Goal: Information Seeking & Learning: Check status

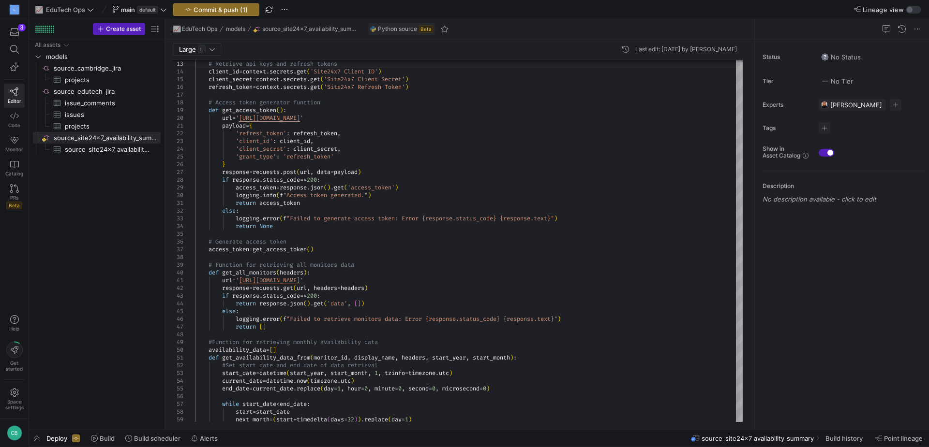
scroll to position [15, 146]
click at [65, 150] on span "source_site24x7_availability_summary​​​​​​​​​" at bounding box center [107, 149] width 85 height 11
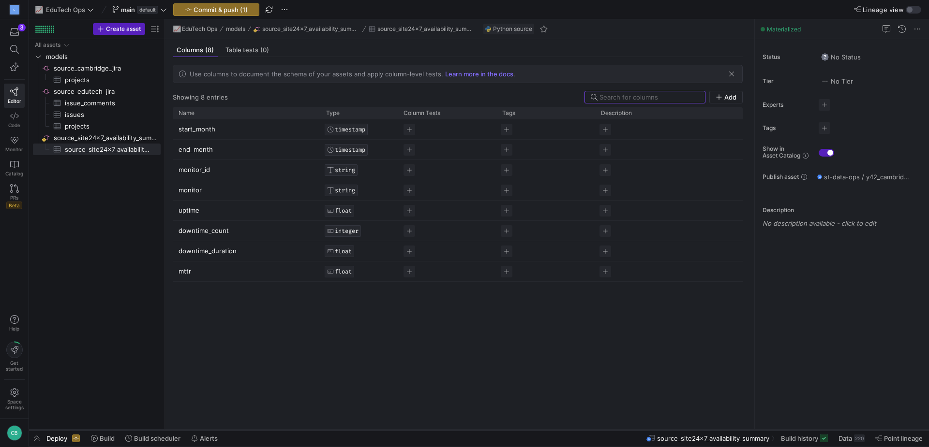
click at [462, 429] on div at bounding box center [479, 430] width 900 height 4
click at [846, 441] on span "Data" at bounding box center [845, 439] width 14 height 8
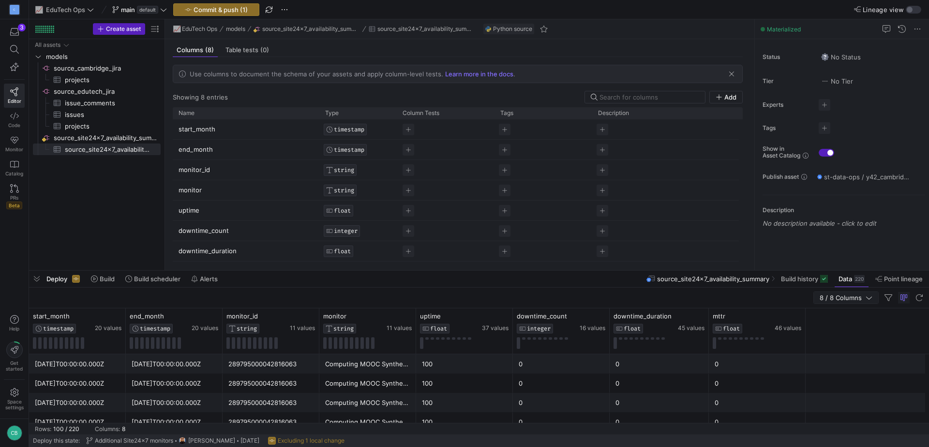
click at [837, 297] on span "8 / 8 Columns" at bounding box center [842, 298] width 46 height 8
click at [888, 294] on span "button" at bounding box center [888, 298] width 12 height 12
click at [841, 335] on div "start_month" at bounding box center [880, 331] width 97 height 15
click at [862, 298] on span "8 / 8 Columns" at bounding box center [842, 298] width 46 height 8
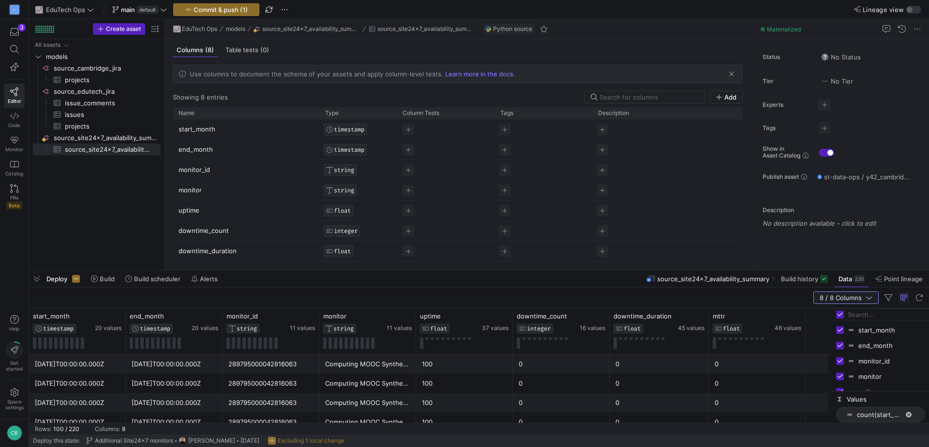
click at [862, 298] on span "8 / 8 Columns" at bounding box center [842, 298] width 46 height 8
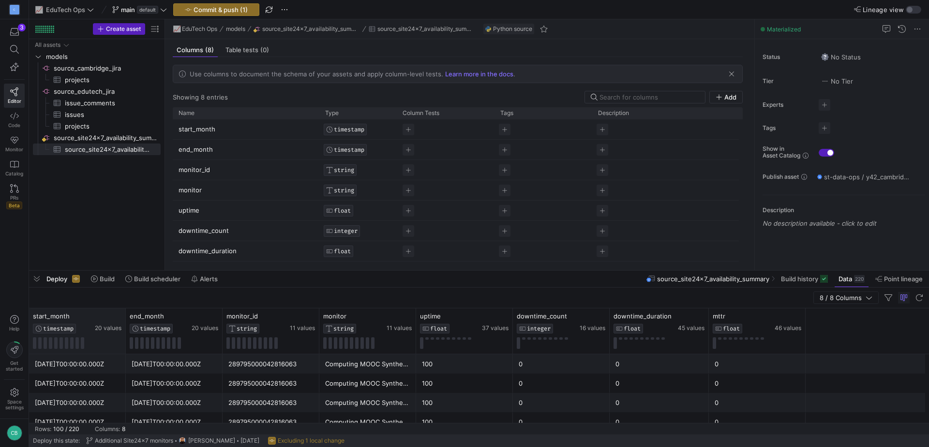
click at [114, 311] on div "start_month TIMESTAMP 20 values" at bounding box center [77, 331] width 97 height 45
click at [113, 321] on div "20 values" at bounding box center [108, 322] width 27 height 20
click at [118, 318] on icon at bounding box center [118, 316] width 8 height 8
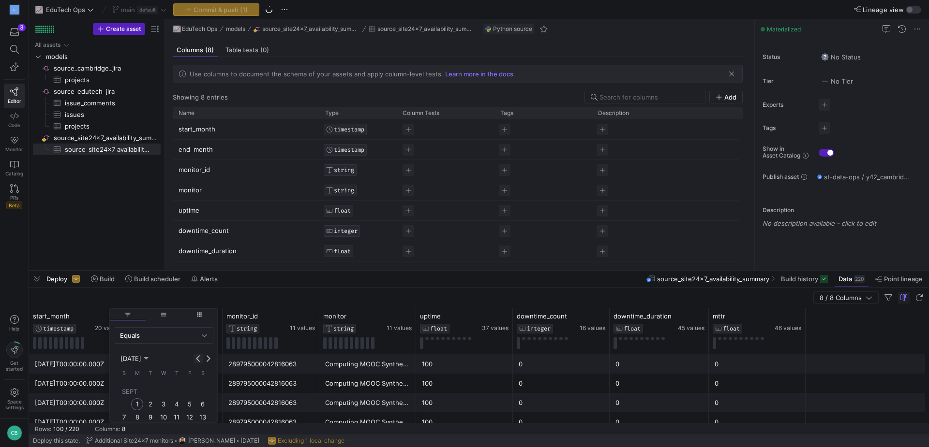
click at [197, 357] on button "Previous month" at bounding box center [198, 359] width 10 height 10
click at [151, 310] on span "1" at bounding box center [151, 308] width 12 height 12
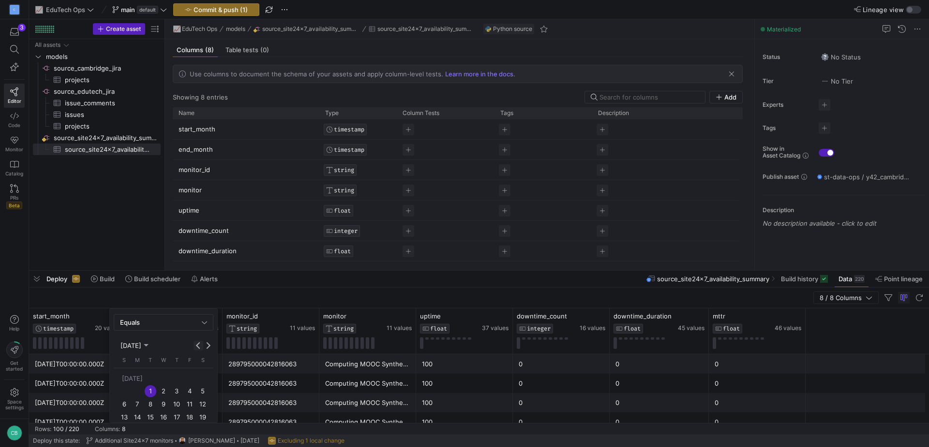
click at [195, 342] on span "Previous month" at bounding box center [198, 346] width 10 height 10
click at [124, 389] on span "1" at bounding box center [124, 391] width 12 height 12
click at [145, 420] on div "17" at bounding box center [142, 420] width 16 height 8
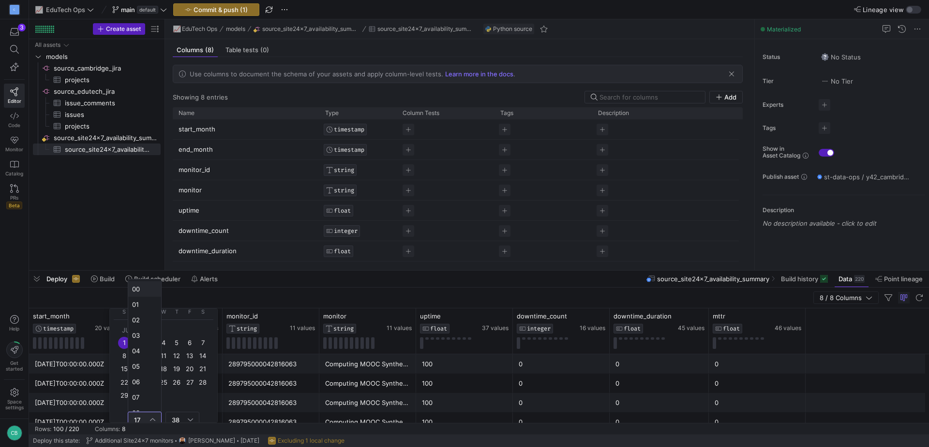
click at [142, 289] on span "00" at bounding box center [144, 289] width 25 height 8
click at [183, 414] on div "38" at bounding box center [182, 418] width 21 height 15
click at [179, 290] on span "00" at bounding box center [182, 288] width 25 height 8
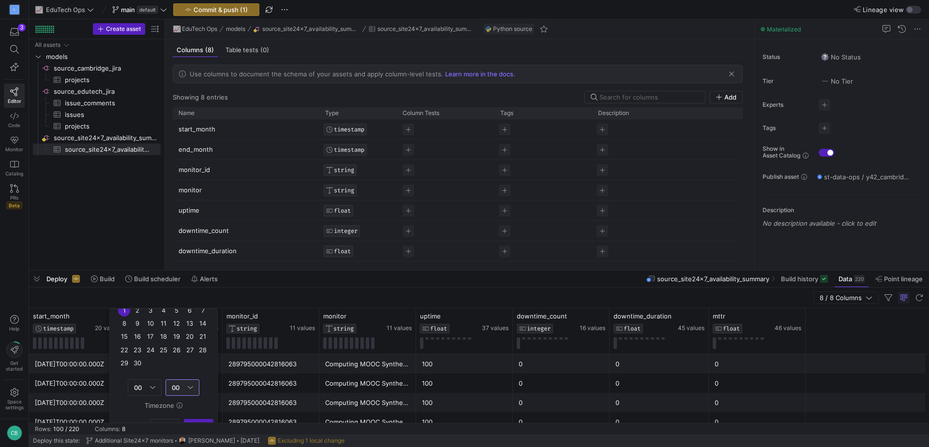
scroll to position [110, 0]
click at [195, 412] on span "Apply" at bounding box center [198, 410] width 17 height 8
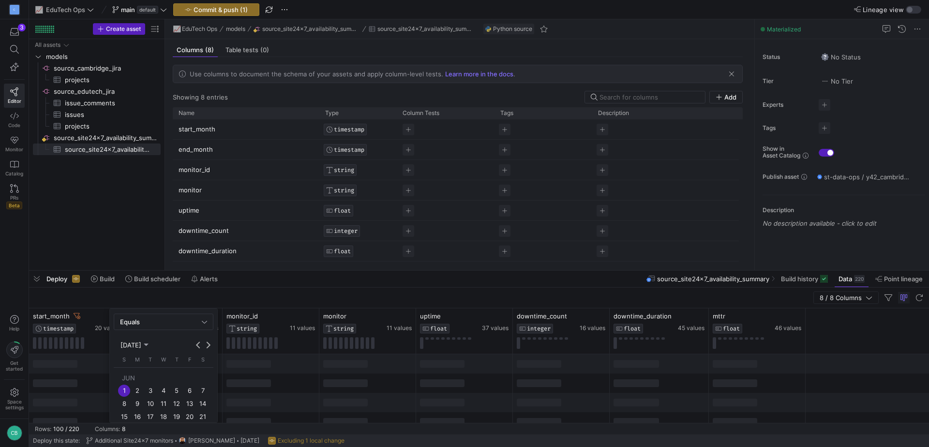
scroll to position [13, 0]
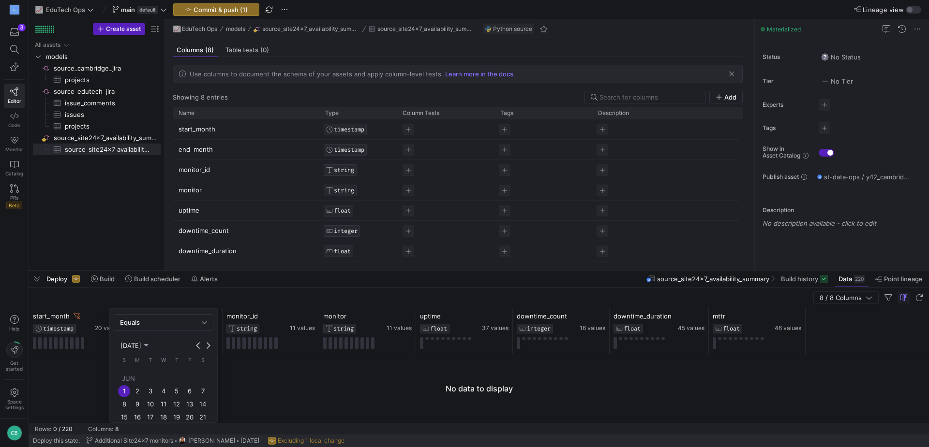
click at [249, 365] on div at bounding box center [479, 388] width 900 height 69
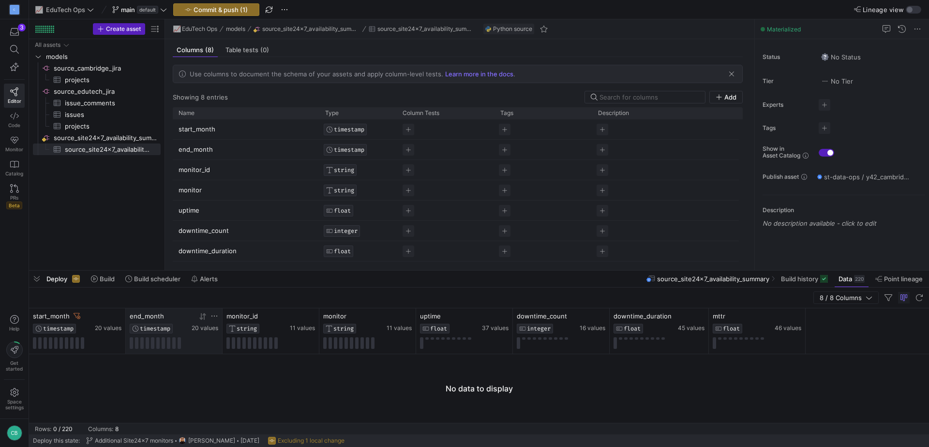
click at [213, 315] on icon at bounding box center [214, 316] width 8 height 8
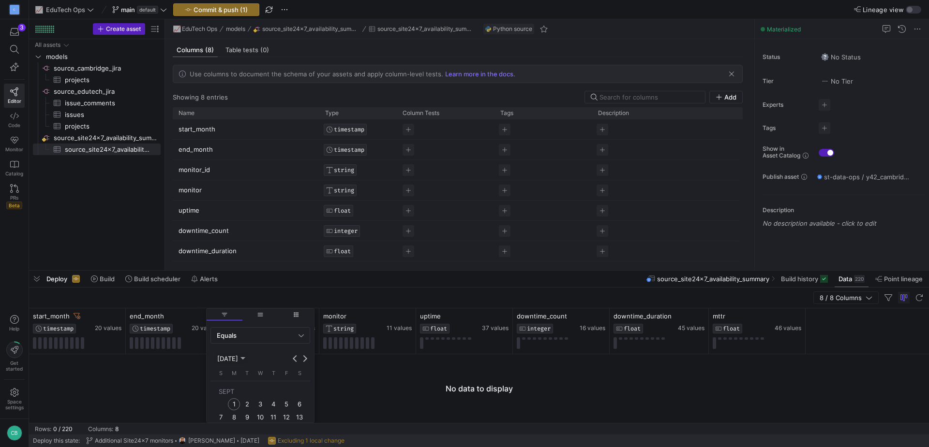
click at [232, 401] on span "1" at bounding box center [234, 405] width 12 height 12
click at [296, 404] on span "Column Menu" at bounding box center [295, 410] width 29 height 12
click at [251, 375] on div "Column Menu" at bounding box center [249, 372] width 5 height 8
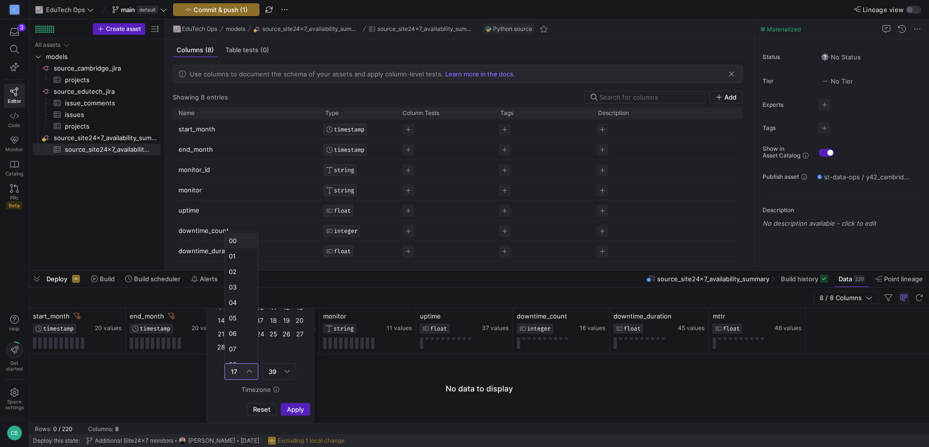
click at [244, 240] on span "00" at bounding box center [241, 241] width 25 height 8
click at [287, 374] on div "Column Menu" at bounding box center [286, 372] width 5 height 8
click at [277, 244] on span "00" at bounding box center [278, 241] width 25 height 8
click at [304, 412] on span "Column Menu" at bounding box center [295, 410] width 29 height 12
click at [284, 338] on div "Equals" at bounding box center [258, 336] width 82 height 8
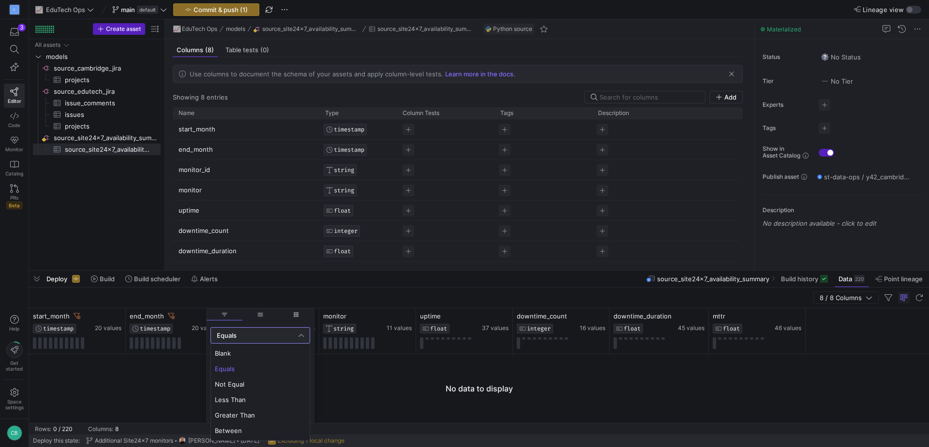
click at [284, 338] on div at bounding box center [464, 223] width 929 height 447
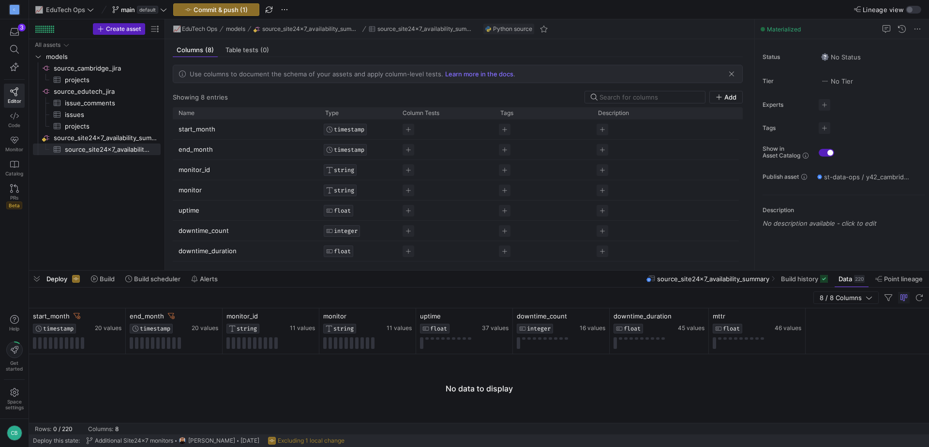
click at [160, 373] on div at bounding box center [479, 388] width 900 height 69
click at [116, 314] on icon at bounding box center [118, 316] width 8 height 8
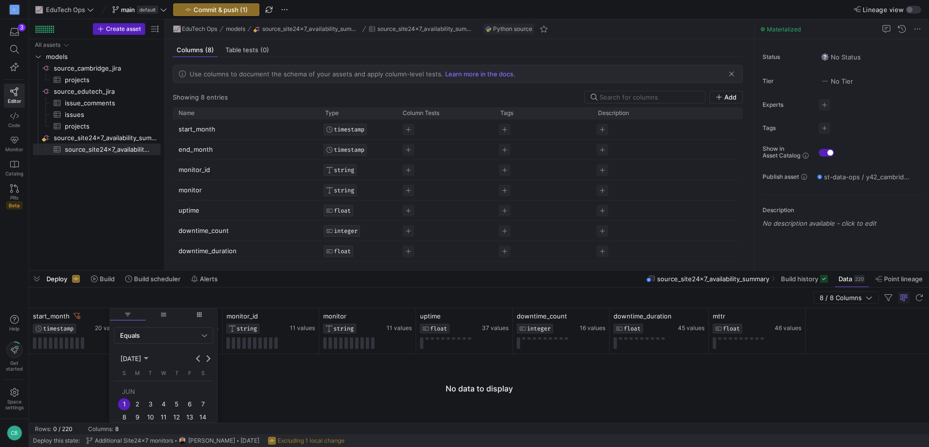
click at [162, 320] on span "general" at bounding box center [164, 315] width 36 height 12
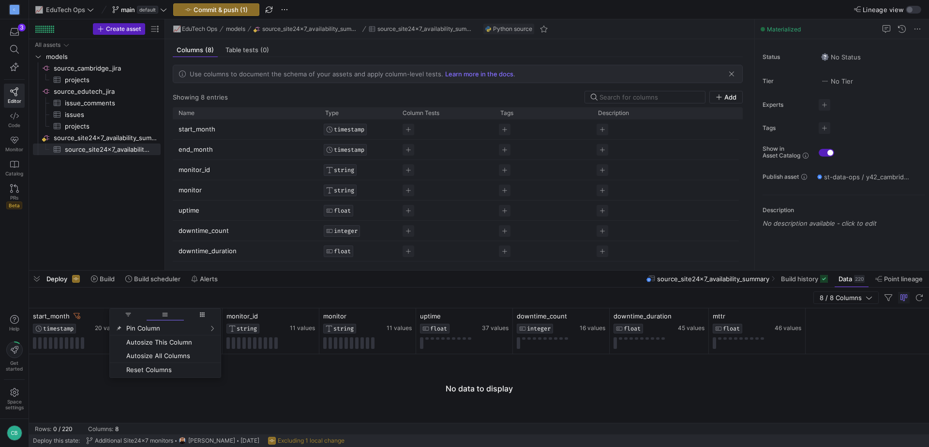
click at [128, 317] on span "filter" at bounding box center [128, 314] width 7 height 7
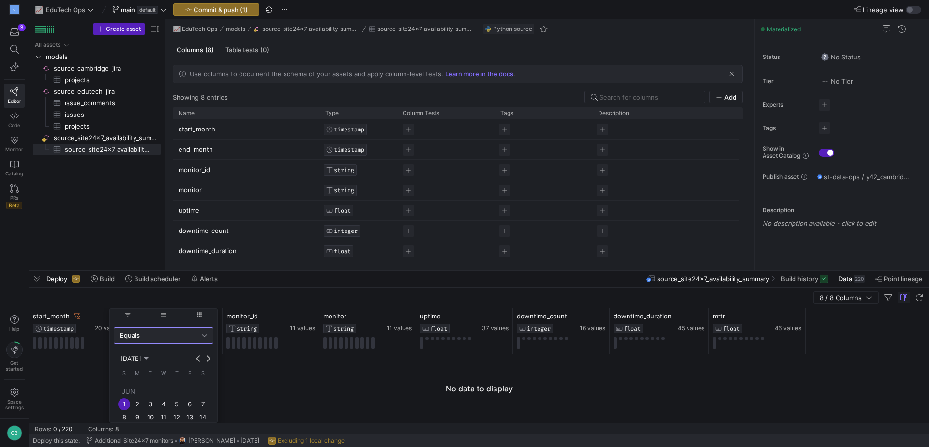
click at [196, 317] on span "columns" at bounding box center [199, 314] width 7 height 7
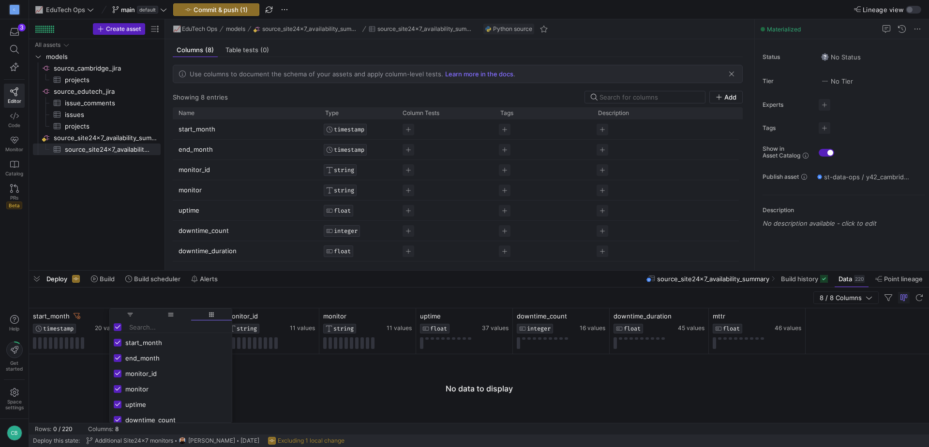
click at [130, 318] on span "filter" at bounding box center [130, 315] width 41 height 12
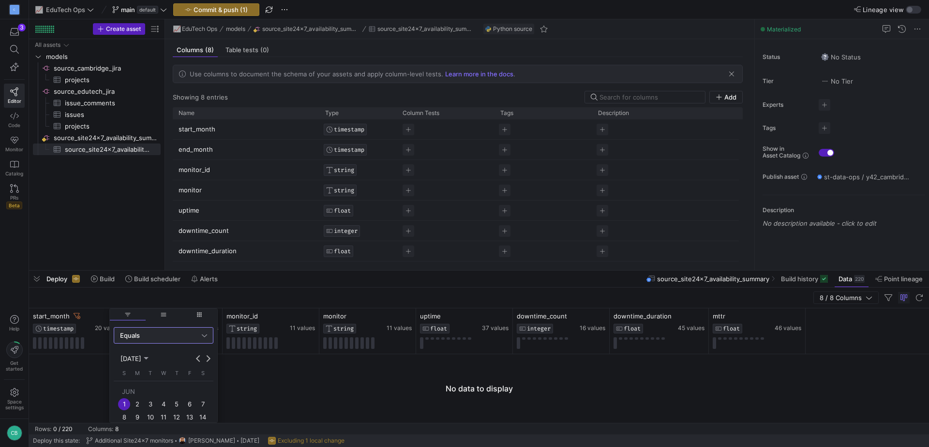
click at [295, 382] on div at bounding box center [479, 388] width 900 height 69
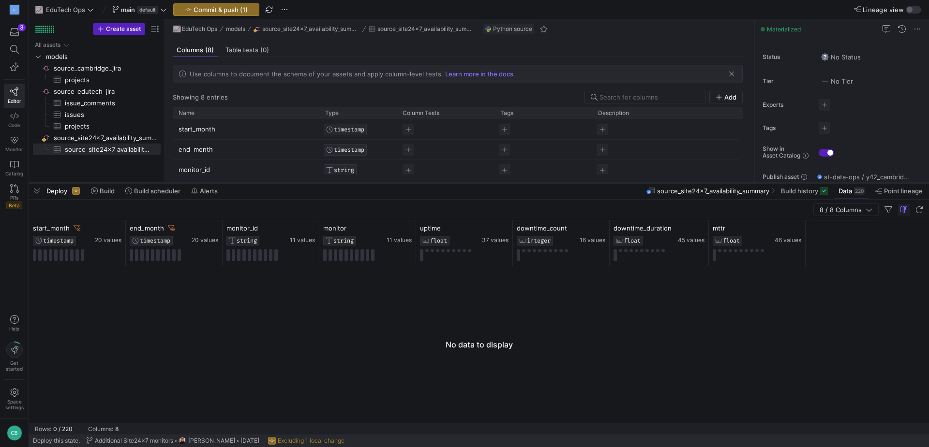
drag, startPoint x: 450, startPoint y: 272, endPoint x: 441, endPoint y: 184, distance: 88.5
click at [441, 184] on div at bounding box center [479, 183] width 900 height 4
click at [114, 229] on icon at bounding box center [118, 228] width 8 height 8
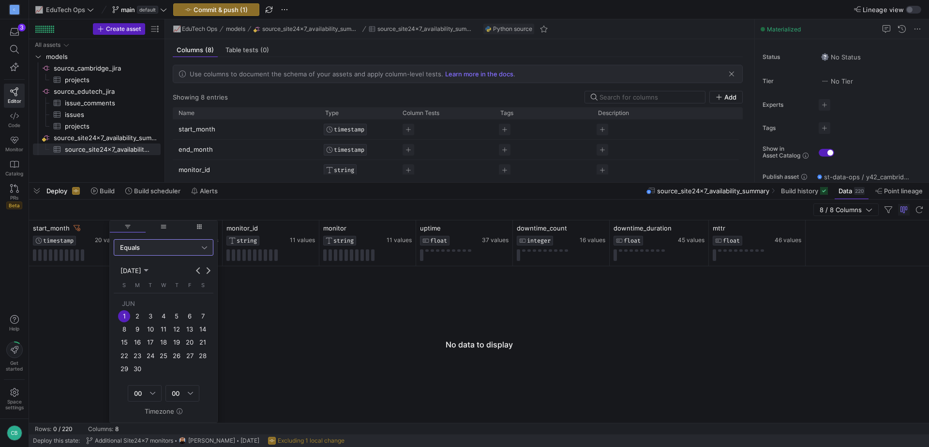
click at [376, 322] on div at bounding box center [479, 344] width 900 height 157
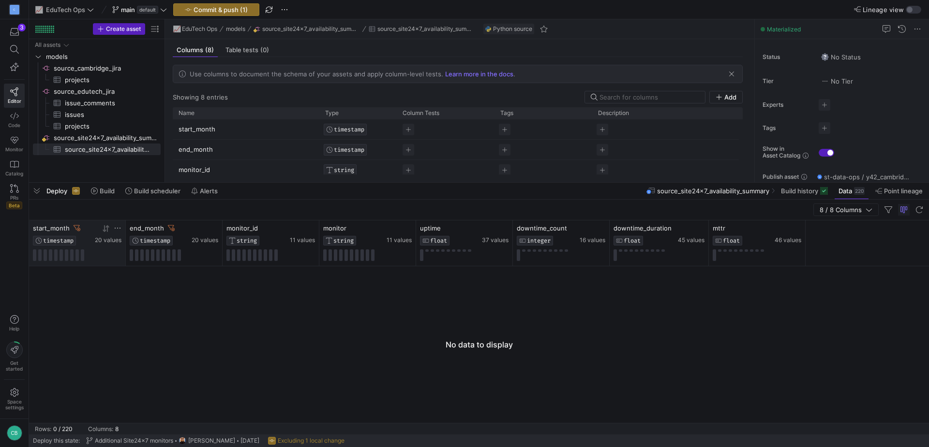
click at [115, 227] on icon at bounding box center [118, 228] width 8 height 8
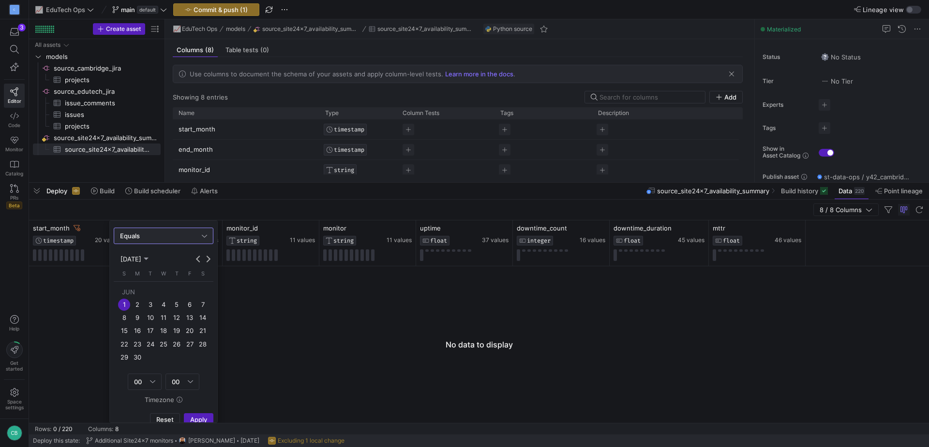
scroll to position [22, 0]
click at [192, 228] on div "Equals" at bounding box center [161, 226] width 82 height 8
click at [139, 315] on mat-option "Between" at bounding box center [163, 320] width 99 height 15
click at [141, 254] on span "[DATE]" at bounding box center [130, 255] width 21 height 8
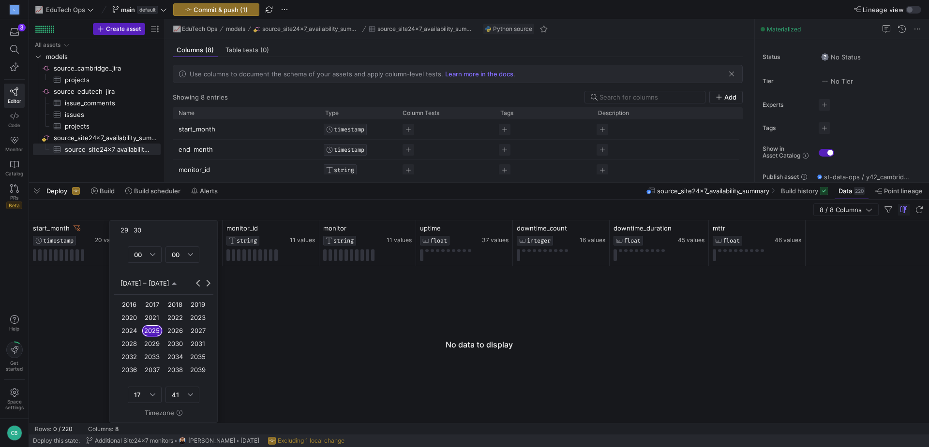
scroll to position [162, 0]
click at [154, 305] on span "2025" at bounding box center [152, 308] width 21 height 12
click at [136, 347] on span "SEPT" at bounding box center [128, 347] width 21 height 12
click at [137, 330] on span "1" at bounding box center [137, 333] width 12 height 12
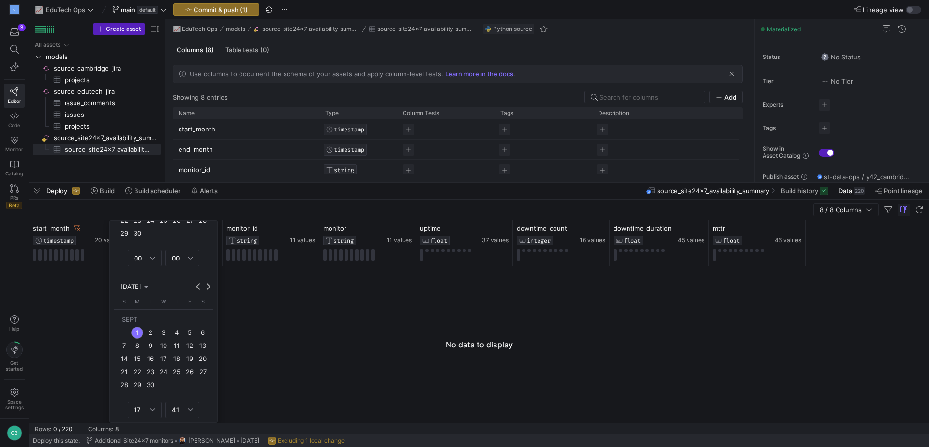
scroll to position [174, 0]
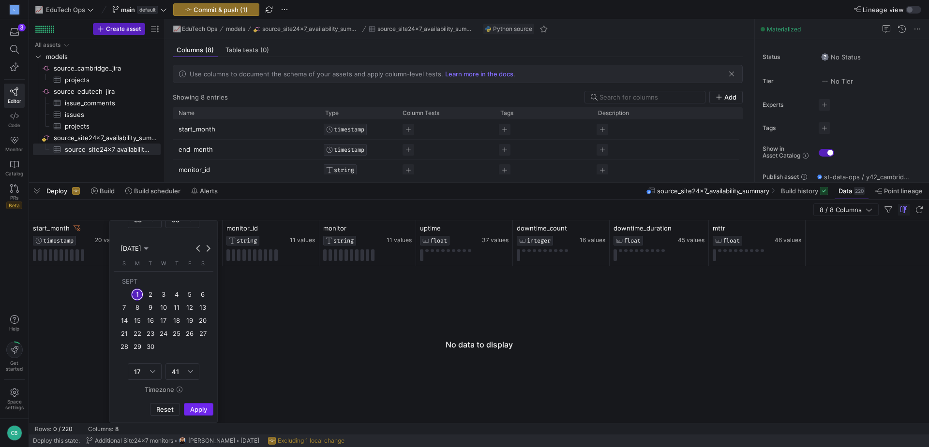
click at [192, 407] on span "Apply" at bounding box center [198, 410] width 17 height 8
click at [257, 276] on div at bounding box center [479, 344] width 900 height 157
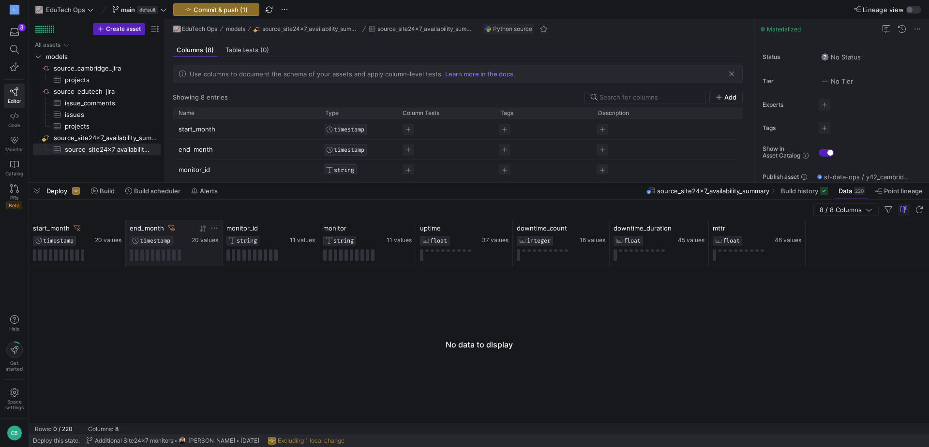
click at [215, 226] on icon at bounding box center [214, 228] width 8 height 8
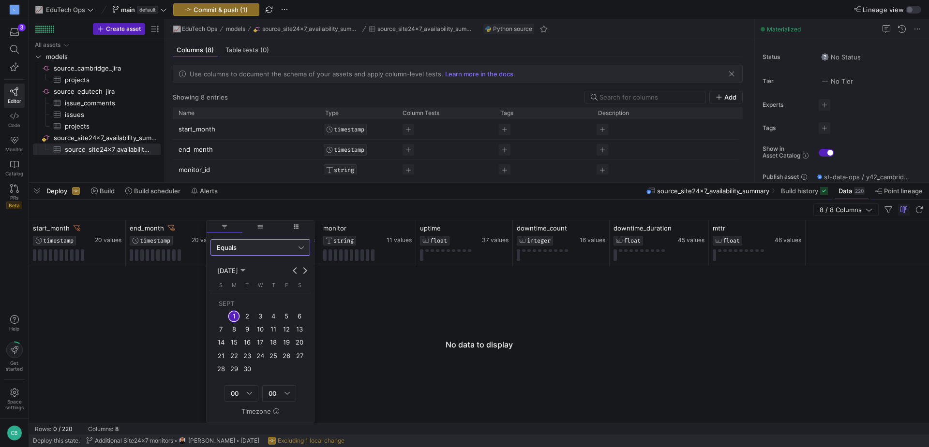
click at [236, 248] on span "Equals" at bounding box center [227, 248] width 20 height 8
click at [236, 248] on div at bounding box center [464, 223] width 929 height 447
click at [183, 274] on div at bounding box center [479, 344] width 900 height 157
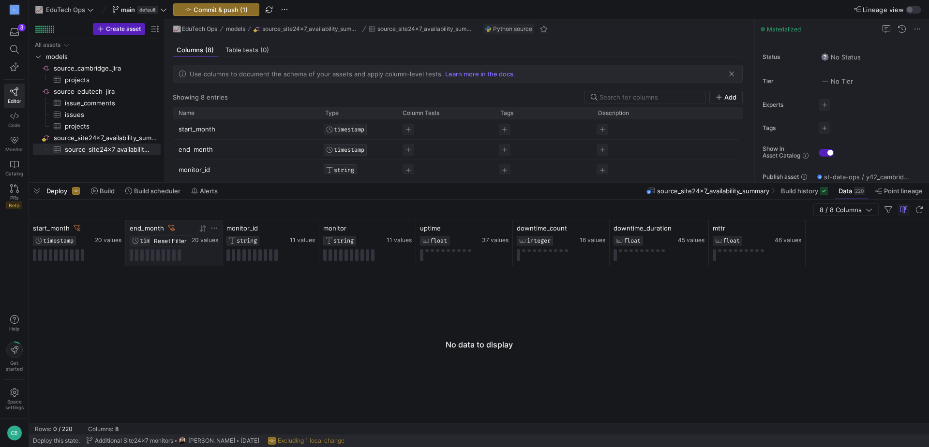
click at [170, 226] on icon at bounding box center [171, 228] width 7 height 7
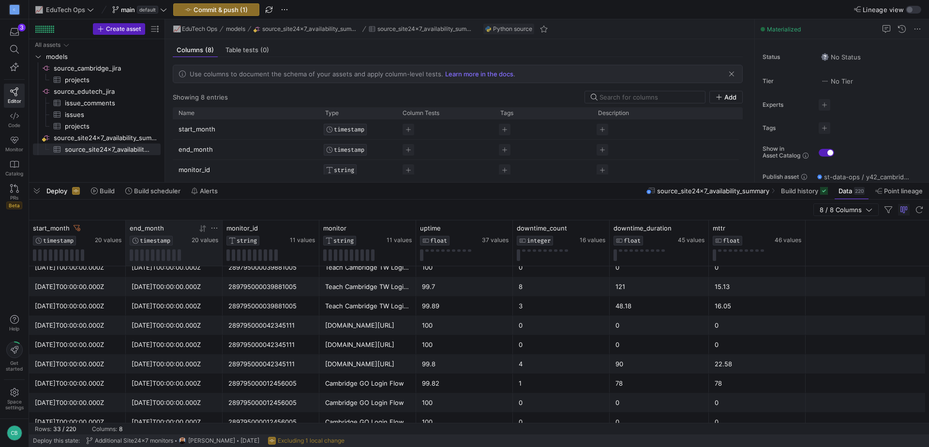
scroll to position [0, 0]
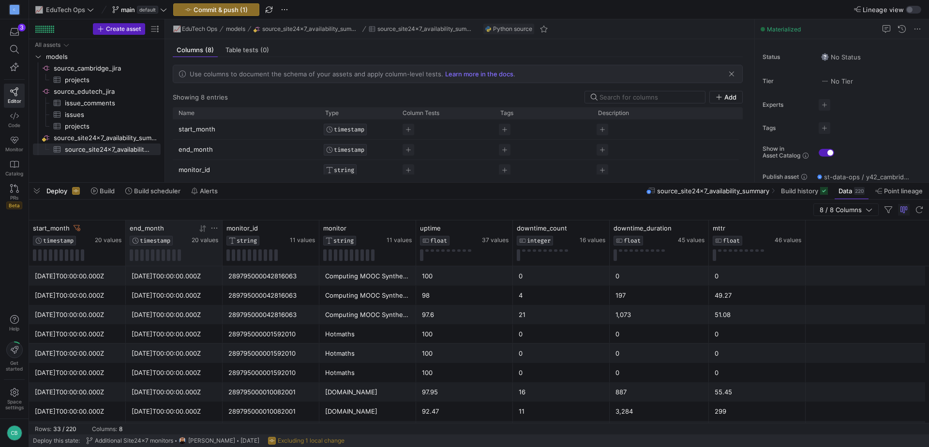
click at [42, 271] on div "[DATE]T00:00:00.000Z" at bounding box center [77, 276] width 85 height 19
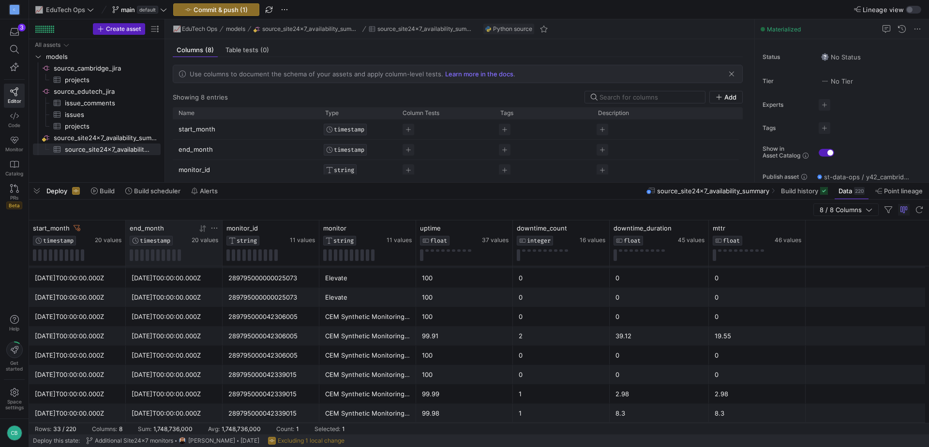
click at [736, 410] on div "8.3" at bounding box center [756, 413] width 85 height 19
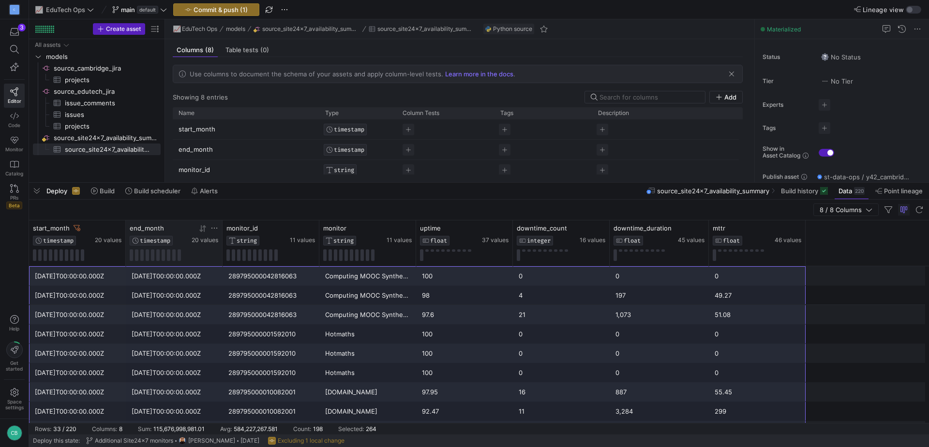
click at [78, 293] on div "[DATE]T00:00:00.000Z" at bounding box center [77, 295] width 85 height 19
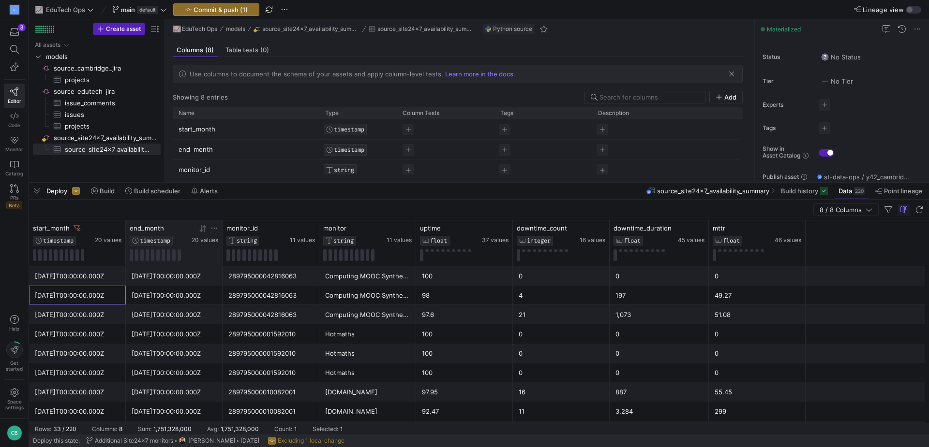
click at [79, 278] on div "[DATE]T00:00:00.000Z" at bounding box center [77, 276] width 85 height 19
click at [63, 297] on div "[DATE]T00:00:00.000Z" at bounding box center [77, 295] width 85 height 19
click at [182, 297] on div "[DATE]T00:00:00.000Z" at bounding box center [174, 295] width 85 height 19
click at [82, 321] on div "[DATE]T00:00:00.000Z" at bounding box center [77, 315] width 85 height 19
click at [144, 319] on div "[DATE]T00:00:00.000Z" at bounding box center [174, 315] width 85 height 19
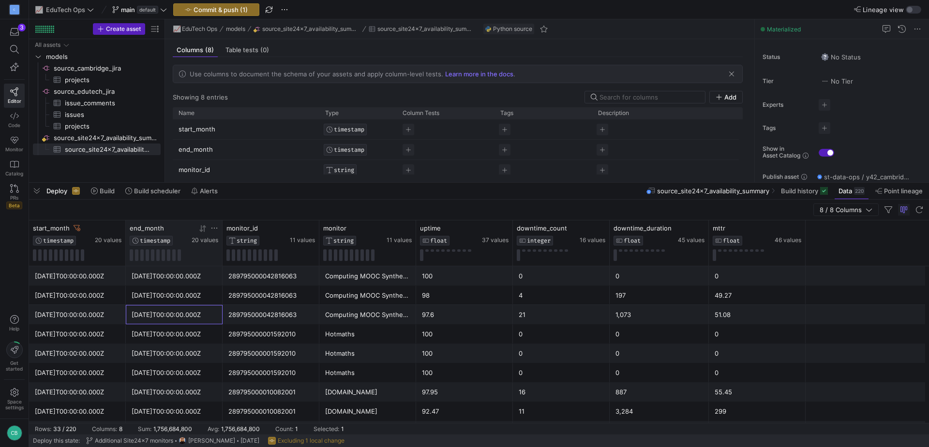
click at [93, 283] on div "[DATE]T00:00:00.000Z" at bounding box center [77, 276] width 85 height 19
click at [173, 270] on div "[DATE]T00:00:00.000Z" at bounding box center [174, 276] width 85 height 19
click at [463, 283] on div "100" at bounding box center [464, 276] width 85 height 19
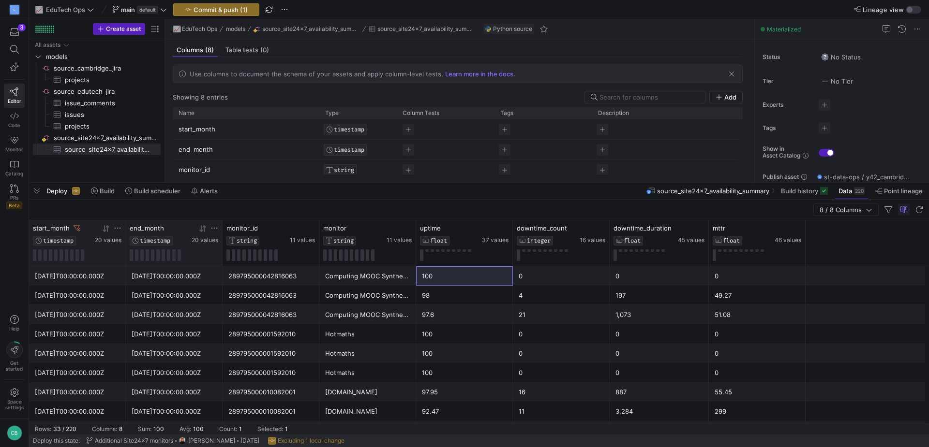
click at [76, 228] on icon at bounding box center [77, 228] width 7 height 7
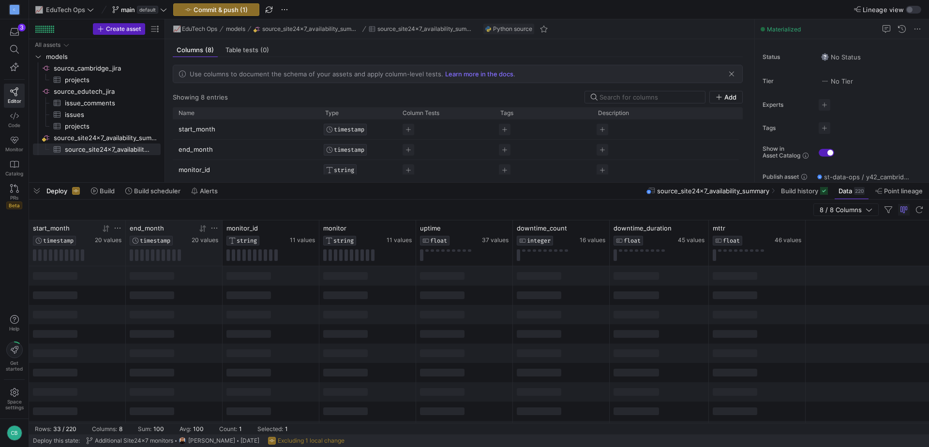
click at [116, 227] on icon at bounding box center [118, 228] width 8 height 8
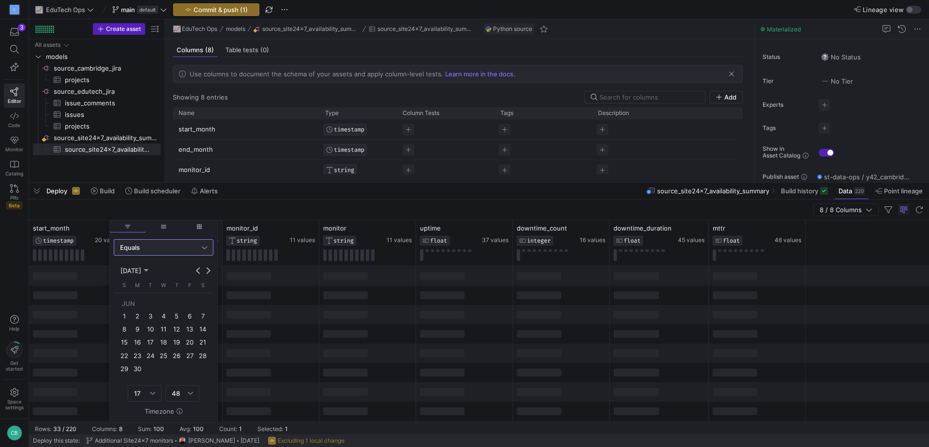
click at [149, 253] on div "Equals" at bounding box center [163, 247] width 87 height 15
click at [138, 338] on mat-option "Between" at bounding box center [163, 342] width 99 height 15
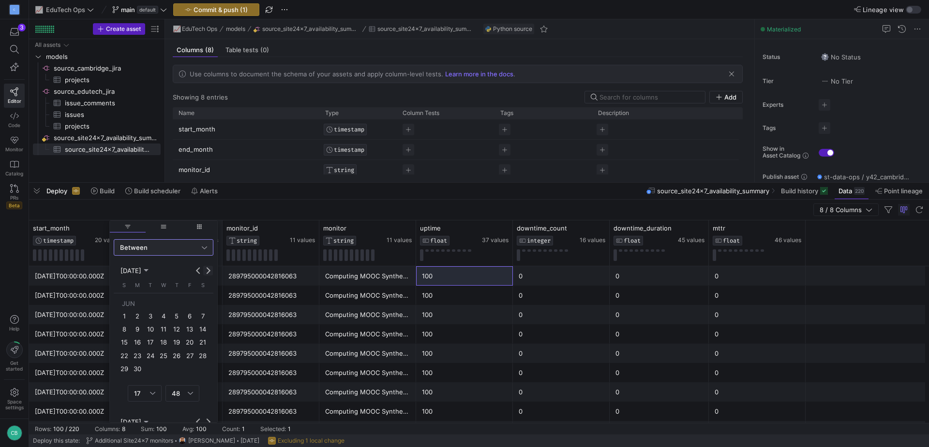
click at [208, 269] on button "Next month" at bounding box center [208, 271] width 10 height 10
click at [192, 305] on span "1" at bounding box center [190, 303] width 12 height 12
click at [207, 269] on button "Next month" at bounding box center [208, 271] width 10 height 10
click at [135, 315] on span "1" at bounding box center [137, 316] width 12 height 12
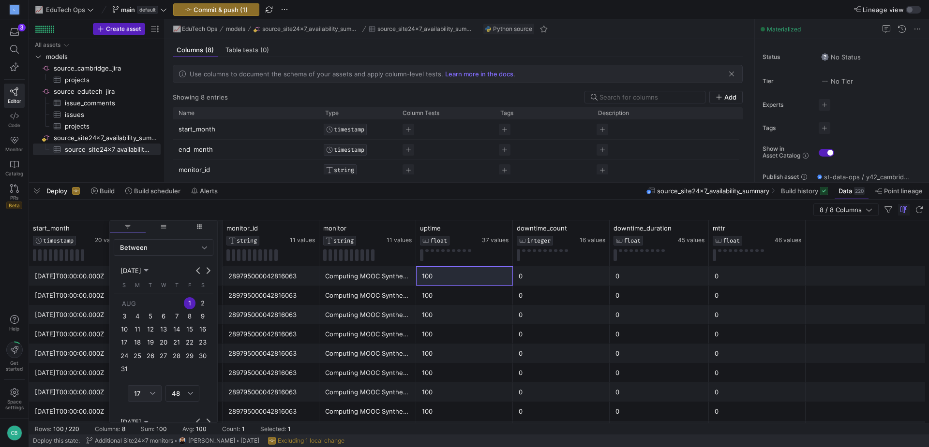
click at [146, 397] on div "17" at bounding box center [142, 394] width 16 height 8
click at [140, 260] on span "00" at bounding box center [144, 263] width 25 height 8
click at [177, 394] on span "48" at bounding box center [176, 394] width 8 height 8
click at [178, 260] on span "00" at bounding box center [182, 263] width 25 height 8
click at [210, 268] on span "Next month" at bounding box center [208, 271] width 10 height 10
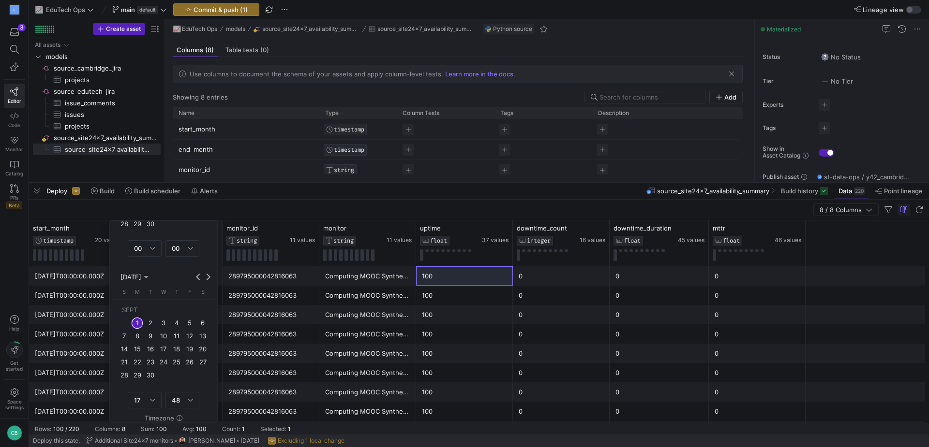
scroll to position [174, 0]
click at [150, 369] on div "Column Menu" at bounding box center [152, 372] width 5 height 8
click at [189, 262] on div at bounding box center [464, 223] width 929 height 447
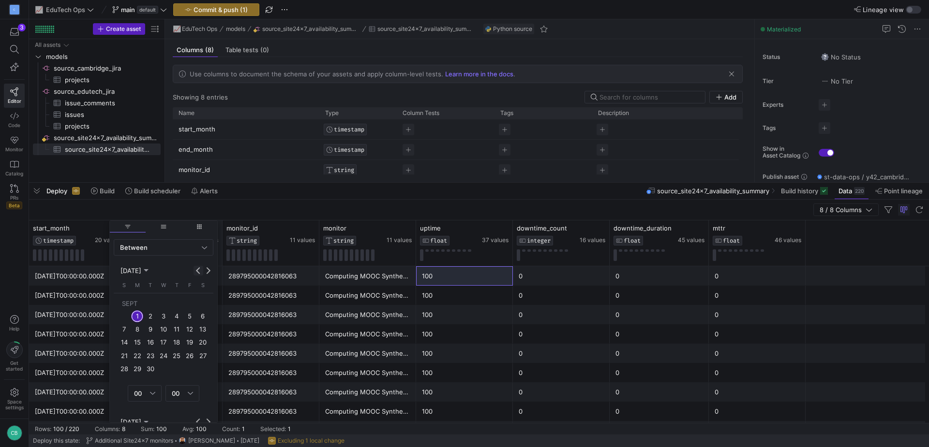
click at [194, 269] on span "Previous month" at bounding box center [198, 271] width 10 height 10
click at [151, 373] on div "Column Menu" at bounding box center [152, 372] width 5 height 8
click at [137, 244] on span "00" at bounding box center [144, 241] width 25 height 8
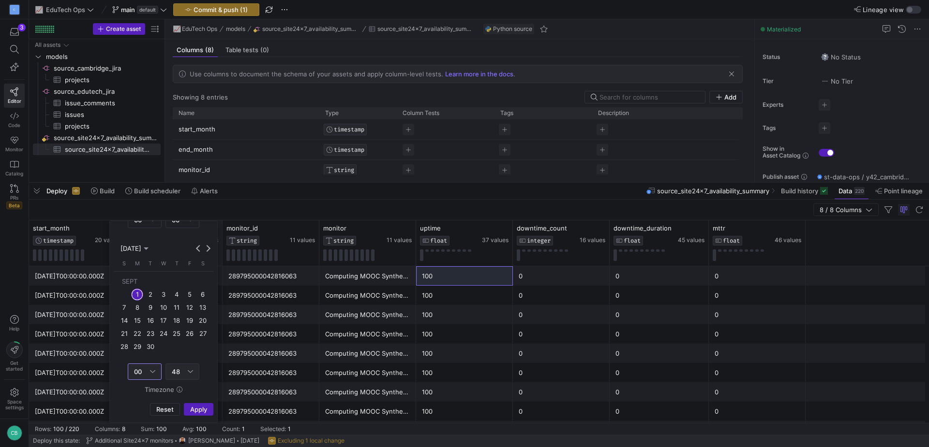
click at [191, 372] on div "Column Menu" at bounding box center [190, 372] width 5 height 8
click at [176, 238] on span "00" at bounding box center [182, 241] width 25 height 8
click at [198, 406] on span "Apply" at bounding box center [198, 410] width 17 height 8
click at [282, 249] on div "monitor_id STRING 11 values" at bounding box center [270, 242] width 89 height 37
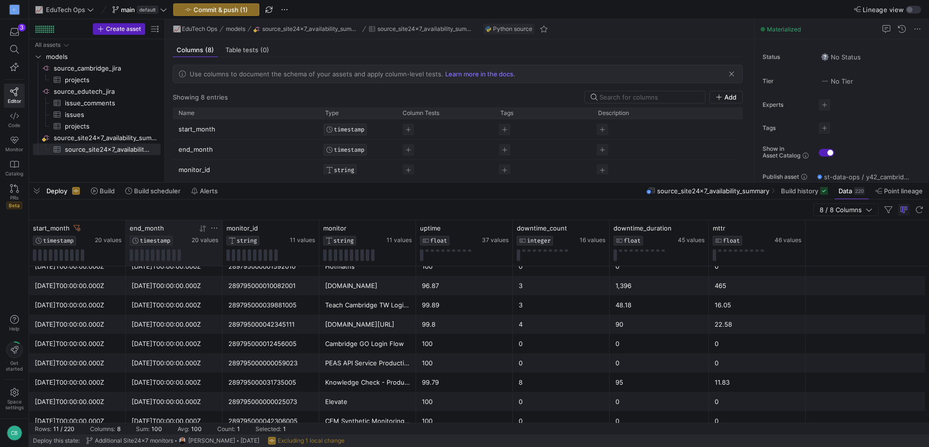
scroll to position [56, 0]
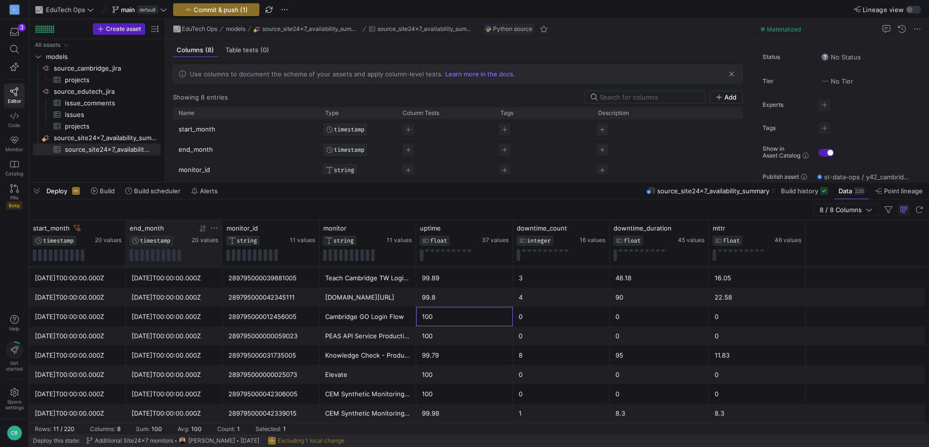
click at [454, 314] on div "100" at bounding box center [464, 317] width 85 height 19
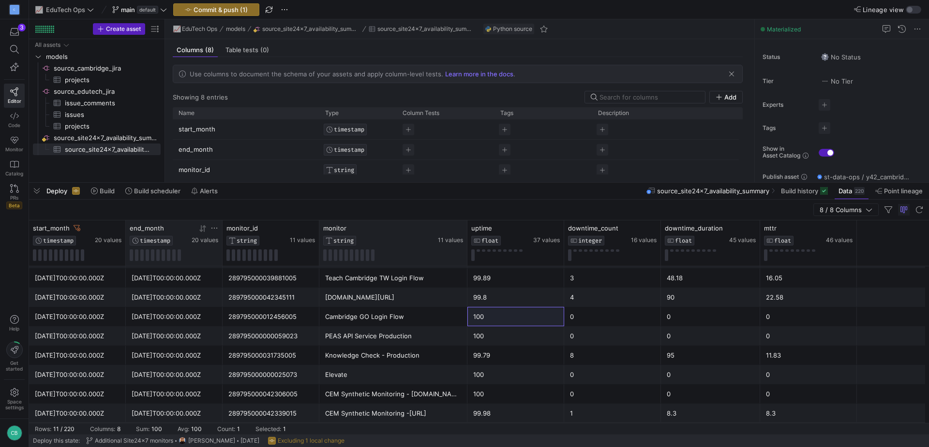
drag, startPoint x: 414, startPoint y: 230, endPoint x: 465, endPoint y: 231, distance: 51.3
click at [465, 231] on div at bounding box center [467, 243] width 4 height 45
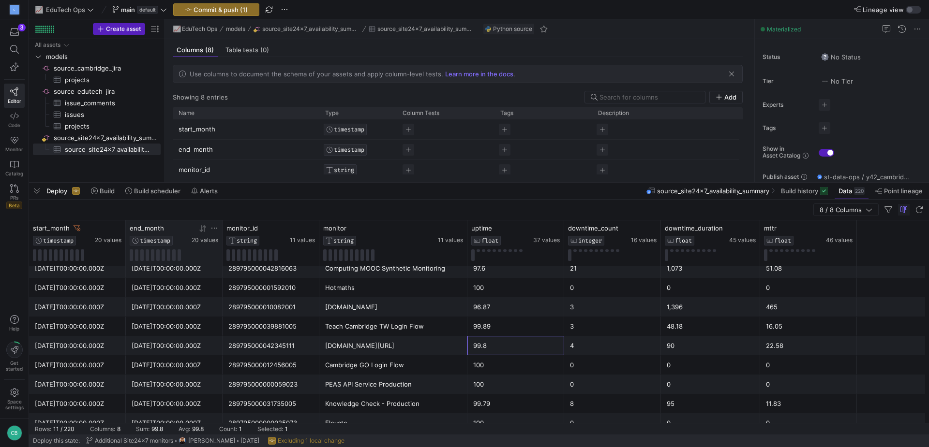
click at [498, 342] on div "99.8" at bounding box center [515, 346] width 85 height 19
click at [486, 328] on div "99.89" at bounding box center [515, 326] width 85 height 19
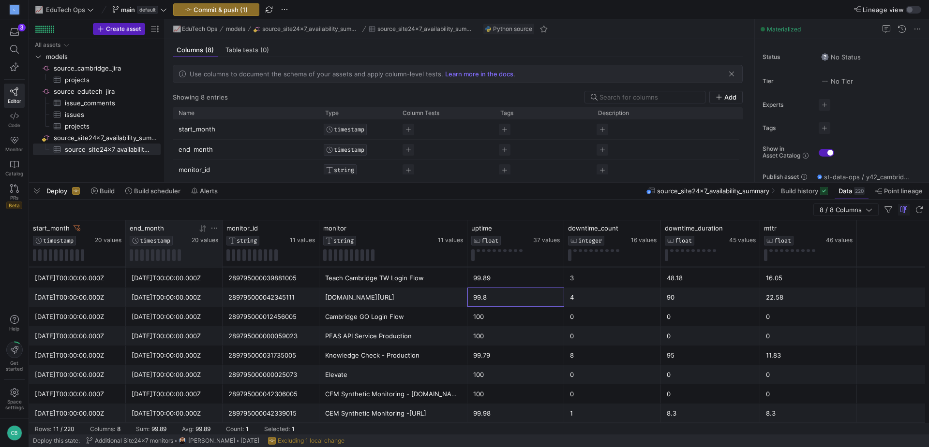
click at [484, 292] on div "99.8" at bounding box center [515, 297] width 85 height 19
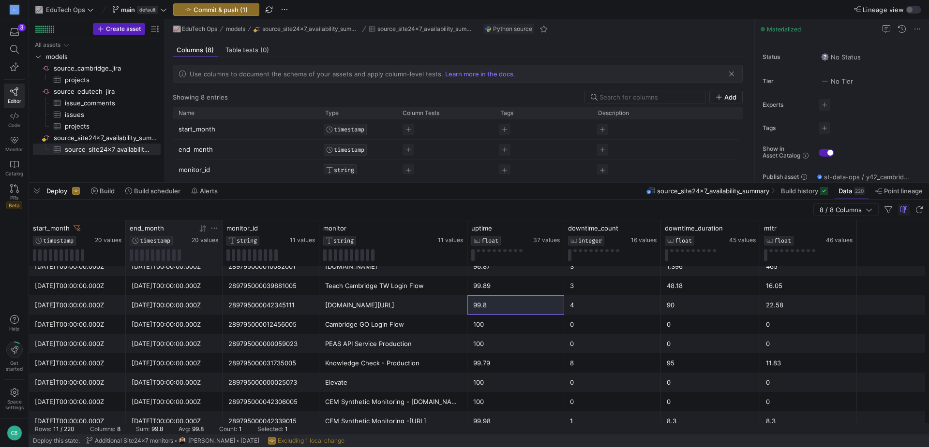
scroll to position [55, 0]
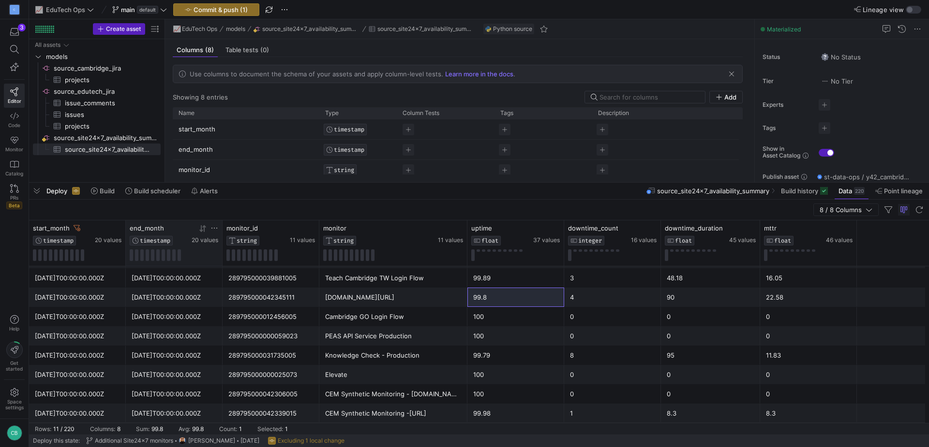
click at [386, 359] on div "Knowledge Check - Production" at bounding box center [393, 355] width 136 height 19
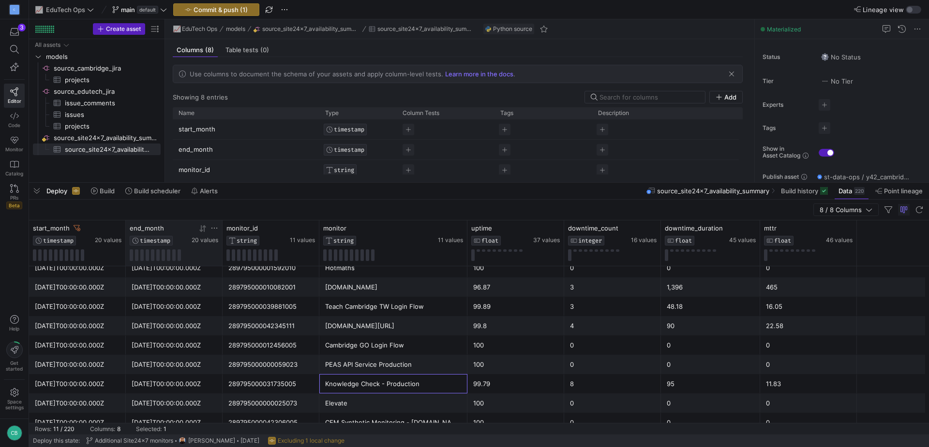
scroll to position [0, 0]
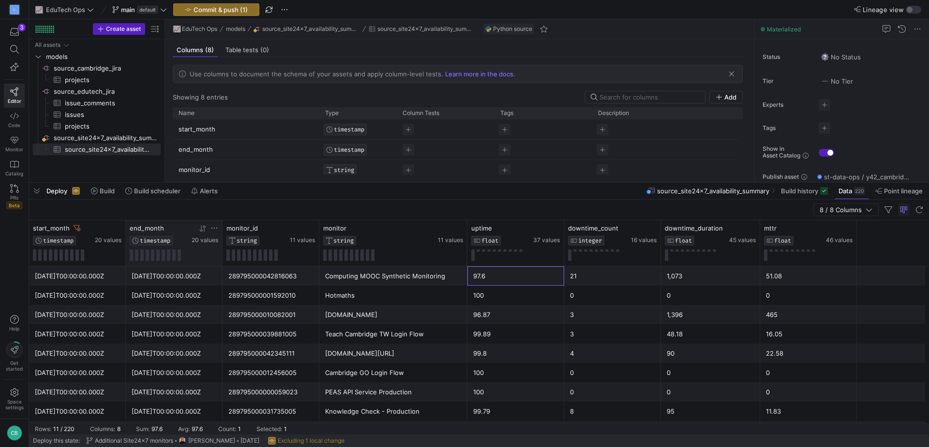
click at [485, 274] on div "97.6" at bounding box center [515, 276] width 85 height 19
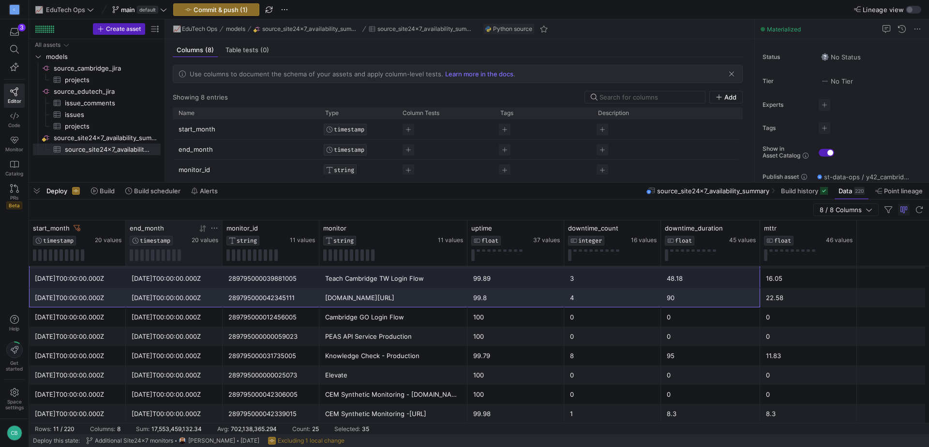
scroll to position [56, 0]
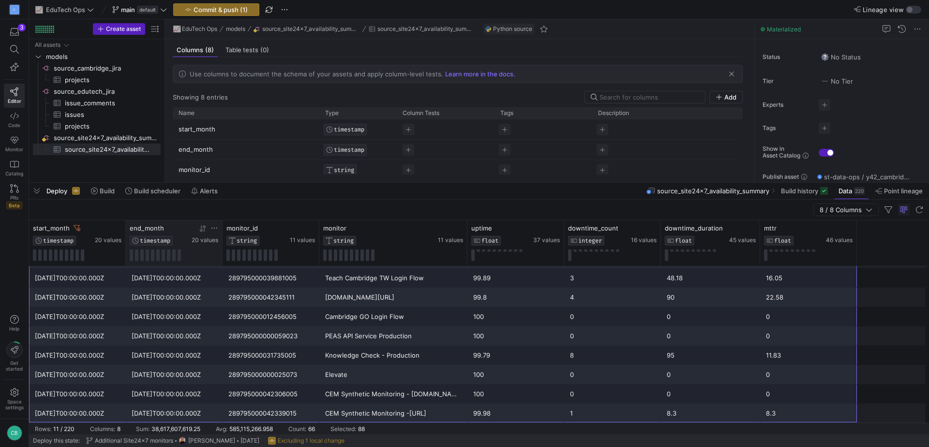
drag, startPoint x: 52, startPoint y: 276, endPoint x: 788, endPoint y: 410, distance: 747.6
click at [788, 410] on div "[DATE]T00:00:00.000Z [DATE]T00:00:00.000Z 289795000042816063 Computing MOOC Syn…" at bounding box center [479, 316] width 900 height 213
drag, startPoint x: 89, startPoint y: 226, endPoint x: 171, endPoint y: 258, distance: 87.3
click at [171, 258] on div "start_month TIMESTAMP 20 values" at bounding box center [174, 242] width 89 height 37
drag, startPoint x: 146, startPoint y: 224, endPoint x: 85, endPoint y: 224, distance: 60.9
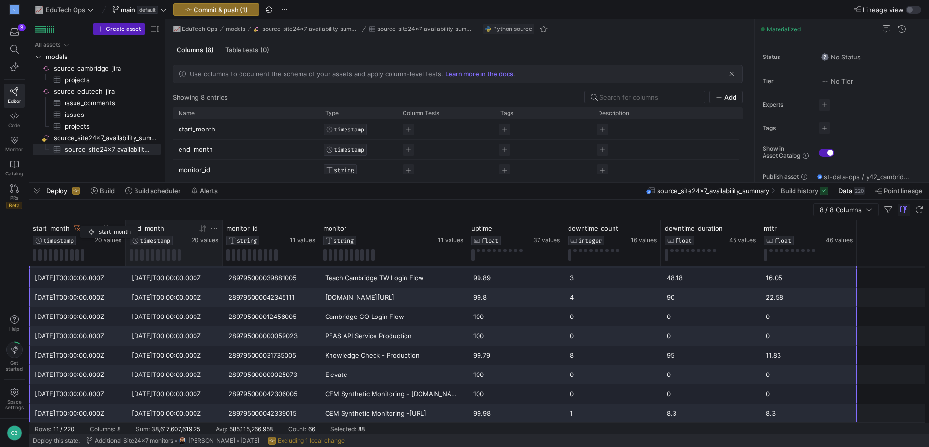
click at [85, 224] on div "start_month TIMESTAMP 20 values" at bounding box center [77, 243] width 97 height 45
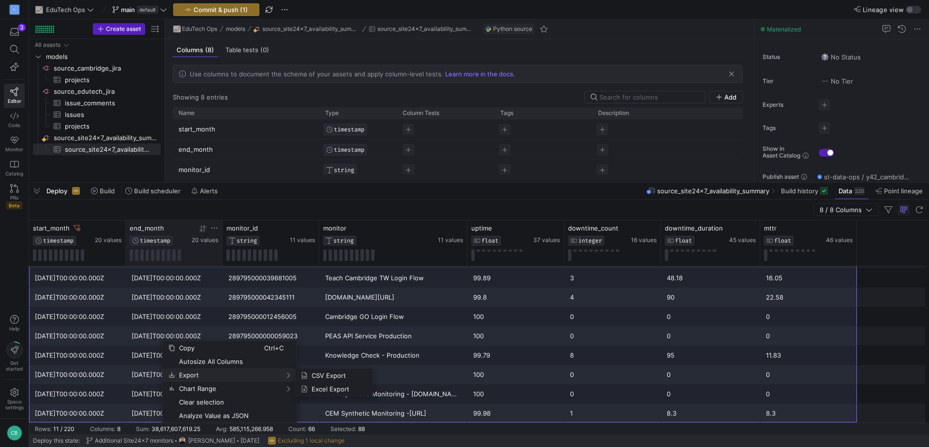
click at [226, 375] on span "Export" at bounding box center [219, 376] width 89 height 14
click at [312, 376] on span "CSV Export" at bounding box center [336, 376] width 57 height 14
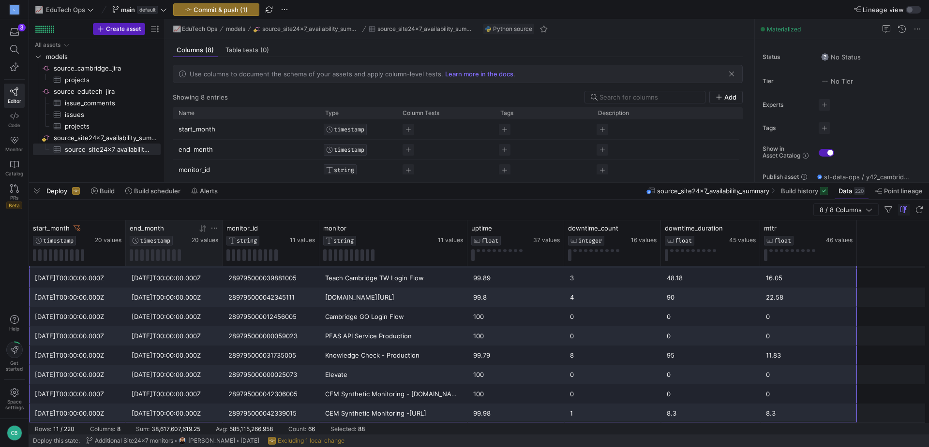
drag, startPoint x: 499, startPoint y: 266, endPoint x: 327, endPoint y: 339, distance: 186.8
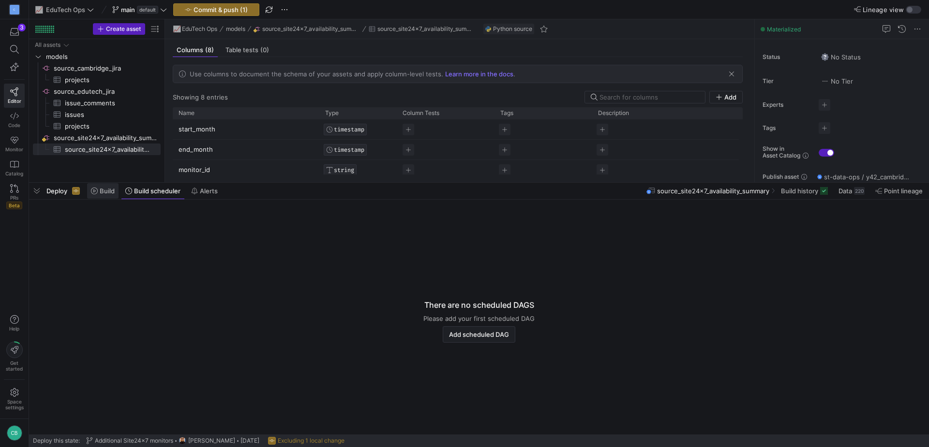
click at [98, 192] on span "Build" at bounding box center [103, 191] width 24 height 8
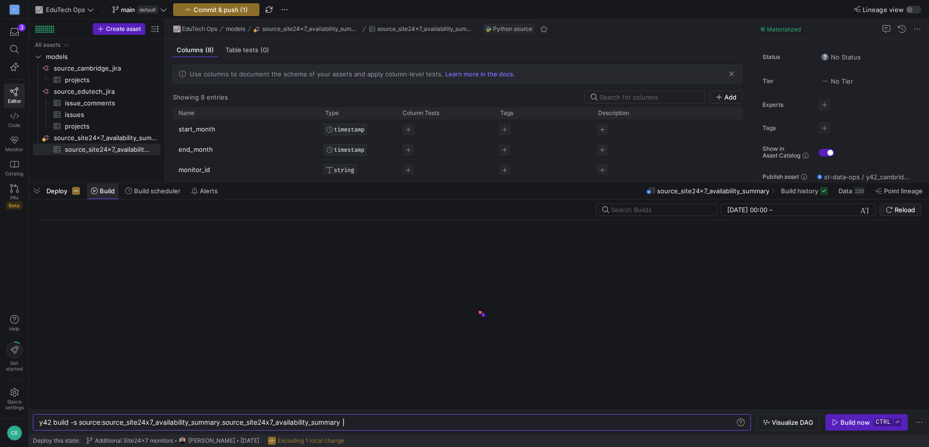
scroll to position [0, 304]
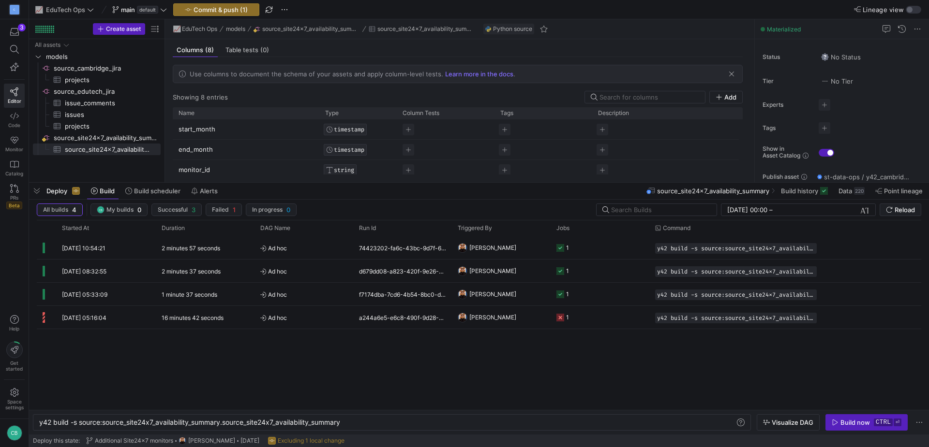
click at [735, 199] on div "source_site24x7_availability_summary Build history Data 220 Point lineage" at bounding box center [787, 191] width 283 height 16
click at [738, 196] on div "source_site24x7_availability_summary Build history Data 220 Point lineage" at bounding box center [787, 191] width 283 height 16
click at [744, 191] on span "source_site24x7_availability_summary" at bounding box center [713, 191] width 112 height 8
click at [54, 191] on span "Deploy" at bounding box center [56, 191] width 21 height 8
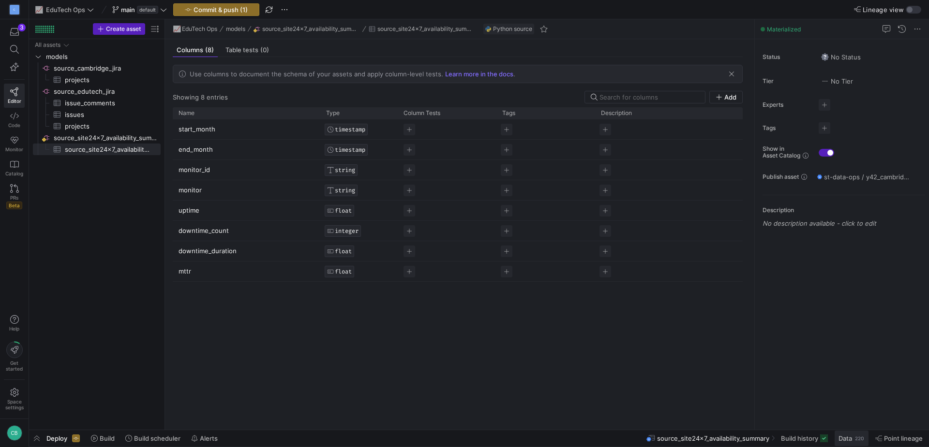
click at [848, 436] on span "Data" at bounding box center [845, 439] width 14 height 8
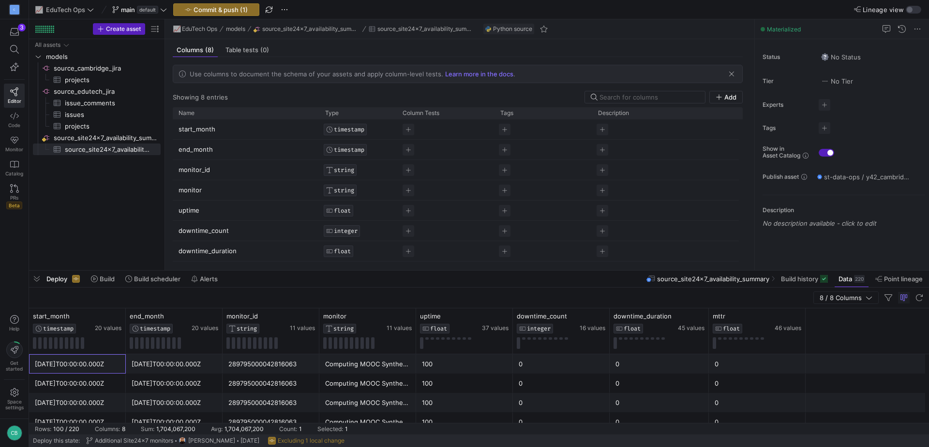
click at [99, 364] on div "[DATE]T00:00:00.000Z" at bounding box center [77, 364] width 85 height 19
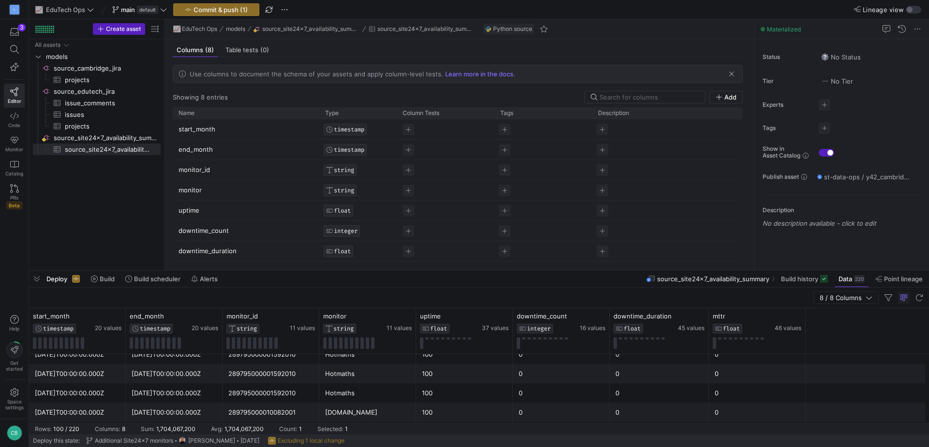
scroll to position [907, 0]
click at [728, 390] on div "22.58" at bounding box center [756, 394] width 85 height 19
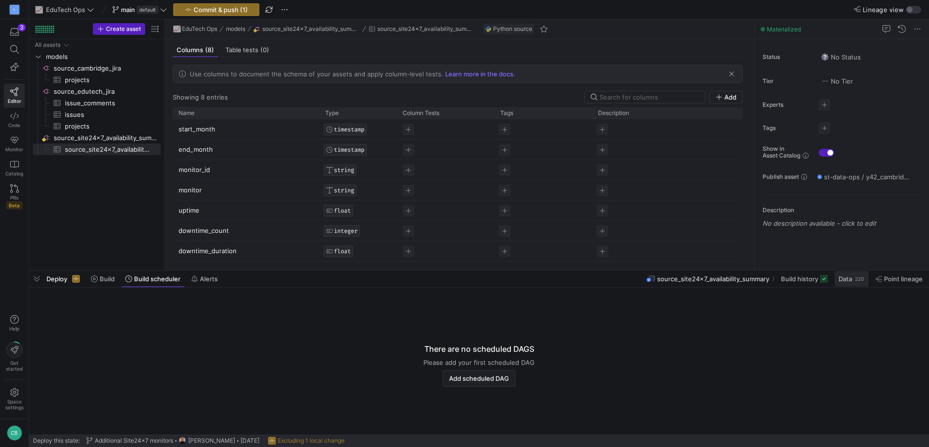
click at [843, 276] on span "Data" at bounding box center [845, 279] width 14 height 8
